Goal: Find specific page/section: Find specific page/section

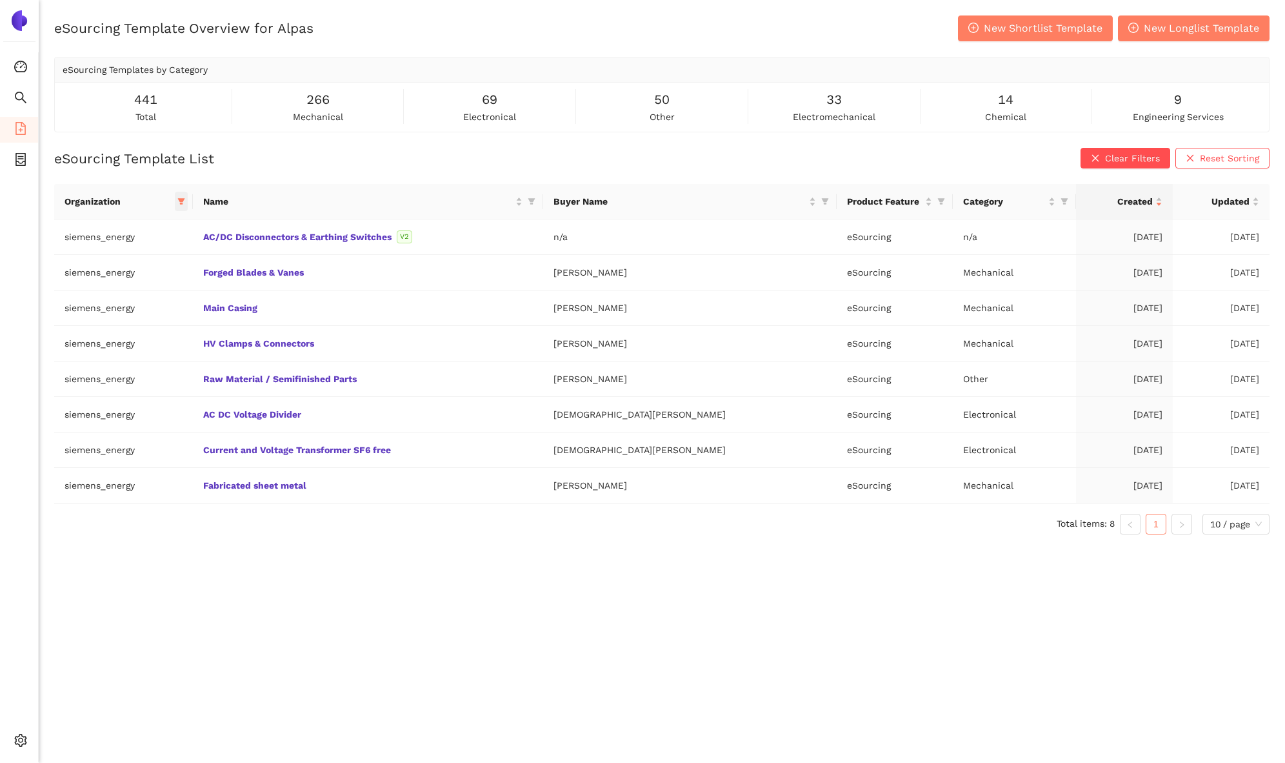
click at [185, 197] on icon "filter" at bounding box center [181, 201] width 8 height 8
click at [68, 424] on button "Reset" at bounding box center [84, 426] width 35 height 15
checkbox input "false"
click at [108, 346] on span "avl-list" at bounding box center [97, 349] width 35 height 10
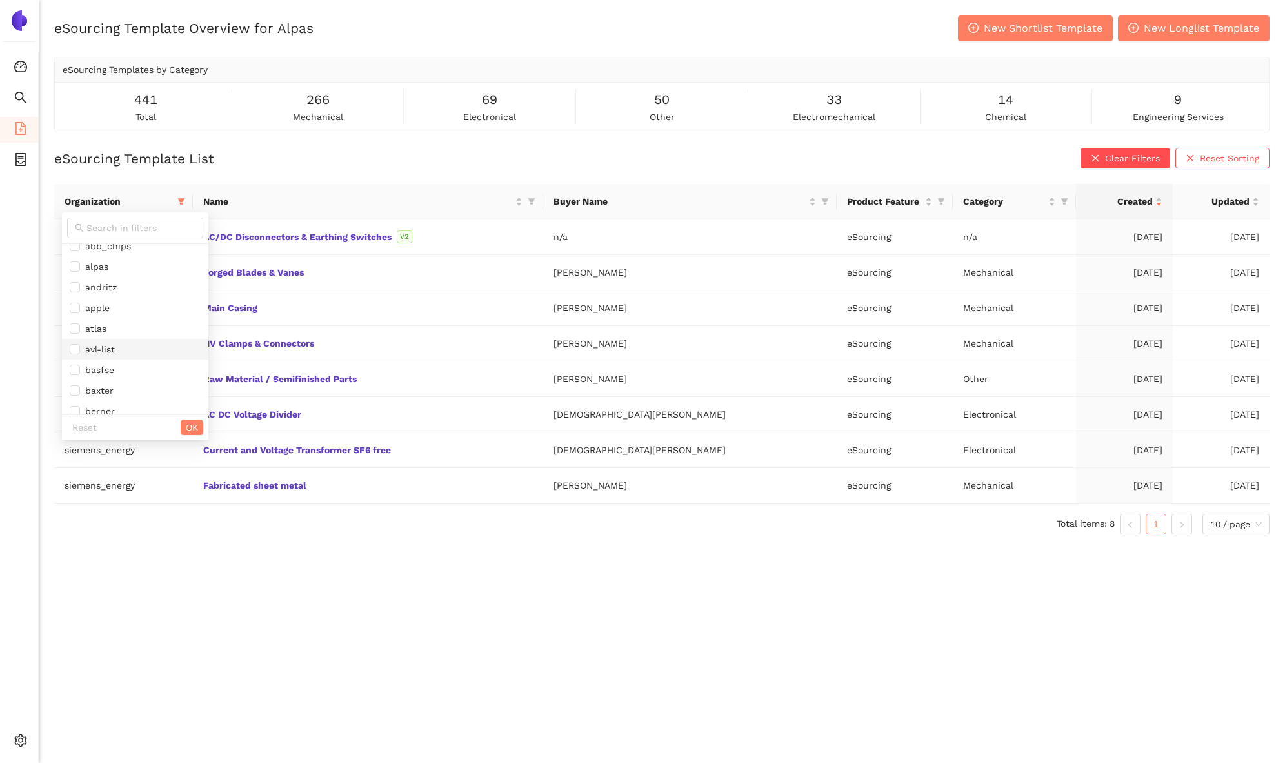
checkbox input "true"
click at [195, 424] on span "OK" at bounding box center [192, 427] width 12 height 14
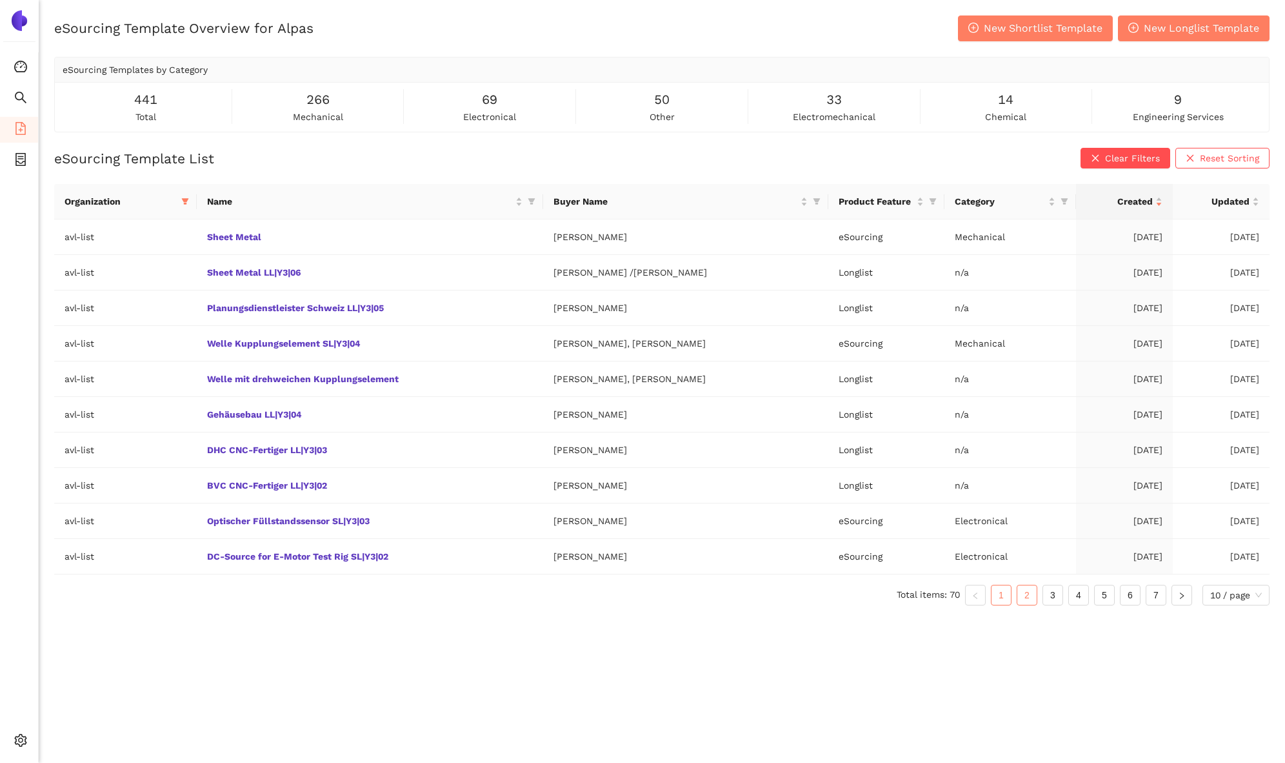
click at [1023, 585] on link "2" at bounding box center [1026, 594] width 19 height 19
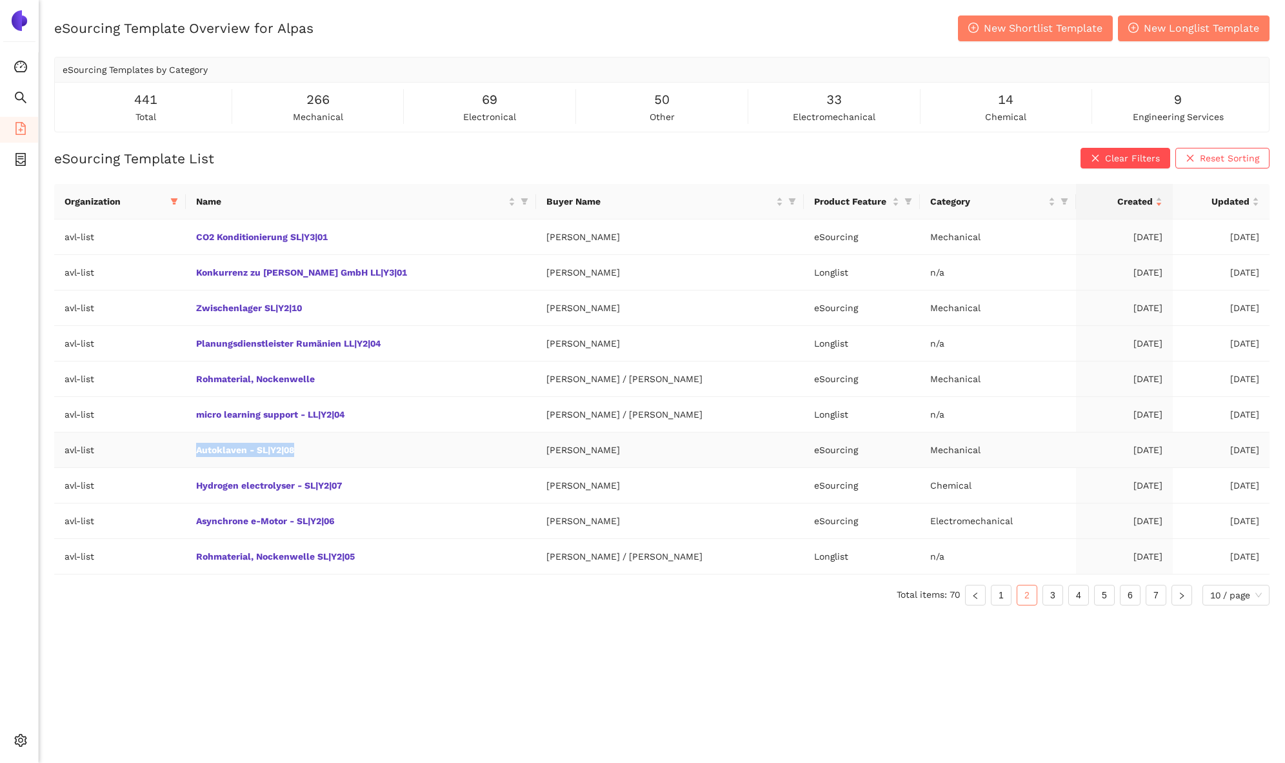
drag, startPoint x: 332, startPoint y: 444, endPoint x: 183, endPoint y: 443, distance: 149.0
click at [186, 443] on td "Autoklaven - SL|Y2|08" at bounding box center [361, 449] width 350 height 35
copy link "Autoklaven - SL|Y2|08"
